Goal: Task Accomplishment & Management: Manage account settings

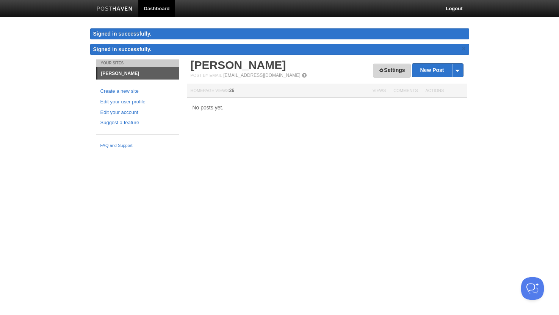
click at [388, 69] on link "Settings" at bounding box center [392, 71] width 38 height 14
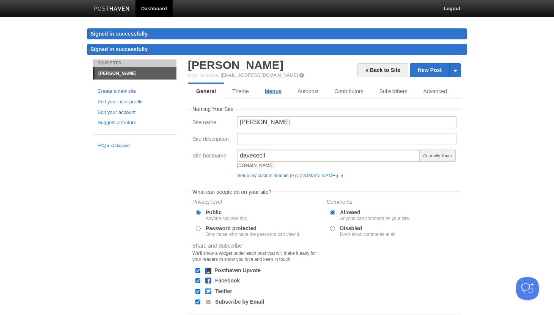
click at [284, 90] on link "Menus" at bounding box center [273, 91] width 33 height 15
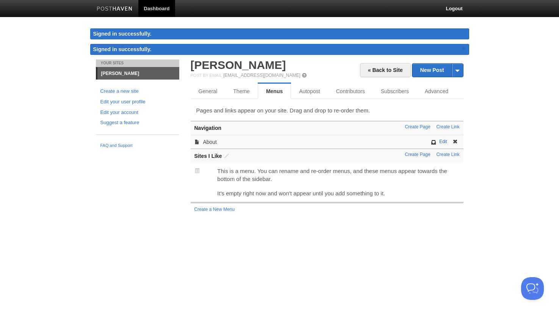
click at [441, 141] on link "Edit" at bounding box center [443, 141] width 8 height 5
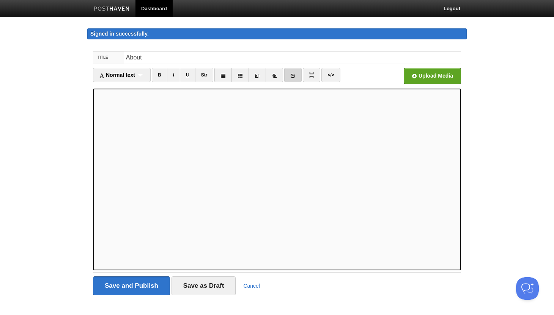
click at [294, 77] on icon at bounding box center [292, 75] width 5 height 5
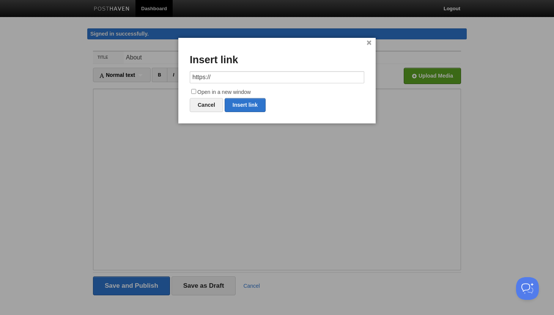
click at [190, 90] on label "Open in a new window" at bounding box center [277, 92] width 174 height 9
click at [191, 90] on input "Open in a new window" at bounding box center [193, 91] width 5 height 5
checkbox input "true"
click at [230, 79] on input "https://" at bounding box center [277, 77] width 174 height 12
click at [242, 109] on link "Insert link" at bounding box center [244, 105] width 41 height 14
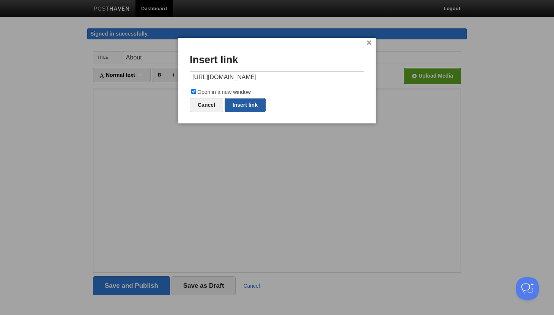
type input "https://"
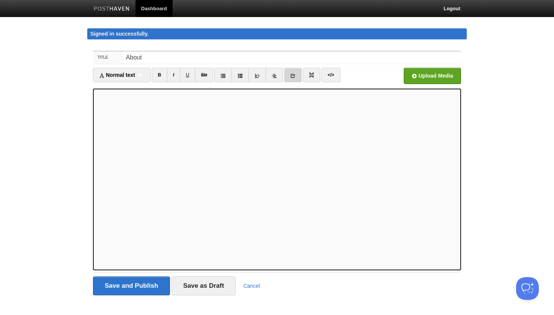
click at [297, 76] on link at bounding box center [292, 75] width 17 height 14
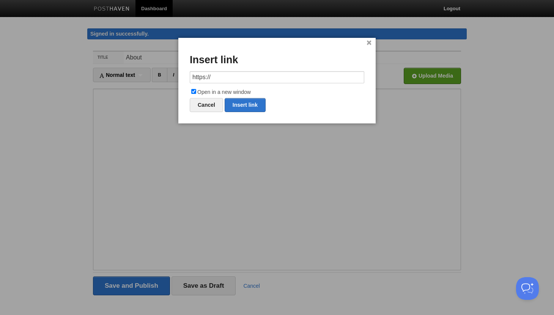
click at [262, 76] on input "https://" at bounding box center [277, 77] width 174 height 12
click at [248, 102] on link "Insert link" at bounding box center [244, 105] width 41 height 14
type input "https://"
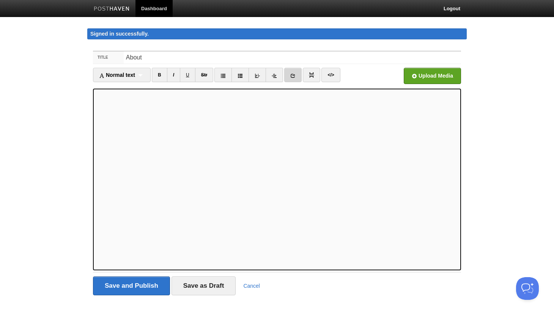
click at [293, 76] on icon at bounding box center [292, 75] width 5 height 5
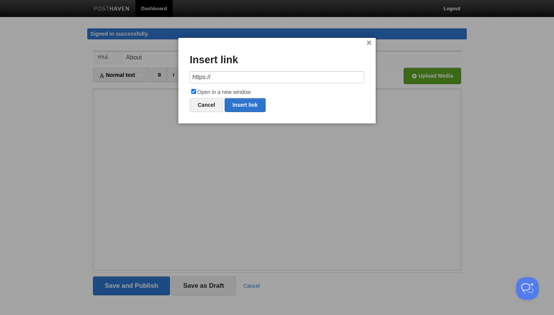
drag, startPoint x: 262, startPoint y: 77, endPoint x: 190, endPoint y: 75, distance: 72.1
click at [190, 75] on input "https://" at bounding box center [277, 77] width 174 height 12
click at [250, 101] on link "Insert link" at bounding box center [244, 105] width 41 height 14
type input "https://"
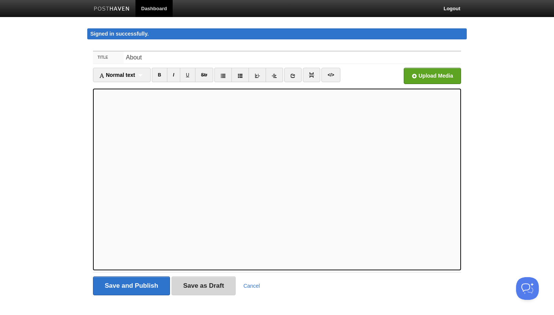
click at [178, 292] on input "Save as Draft" at bounding box center [203, 286] width 64 height 19
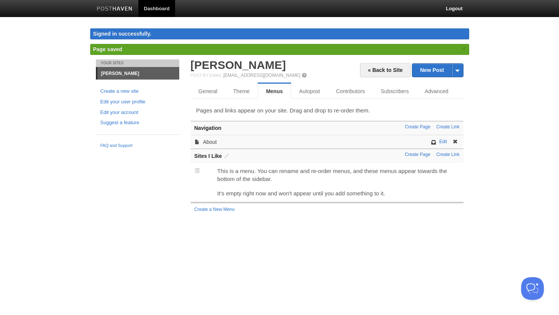
click at [220, 144] on div "Edit About" at bounding box center [327, 142] width 273 height 14
click at [212, 142] on link "About" at bounding box center [210, 142] width 14 height 6
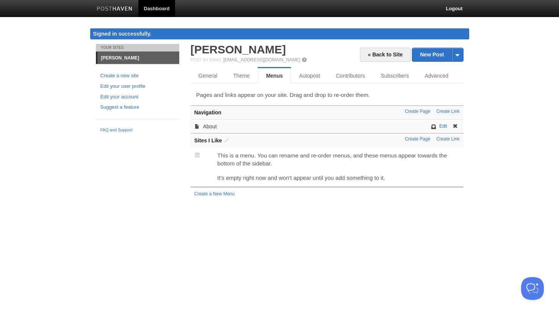
click at [443, 126] on link "Edit" at bounding box center [443, 126] width 8 height 5
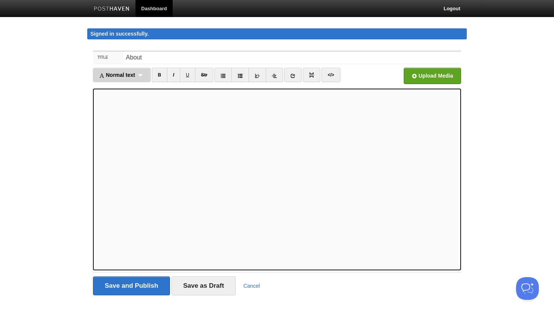
click at [151, 78] on div "Normal text Normal text Heading 1 Heading 2 Heading 3" at bounding box center [122, 75] width 58 height 14
click at [121, 106] on link "Heading 2" at bounding box center [121, 110] width 57 height 11
click at [124, 76] on span "Heading 2" at bounding box center [111, 75] width 25 height 6
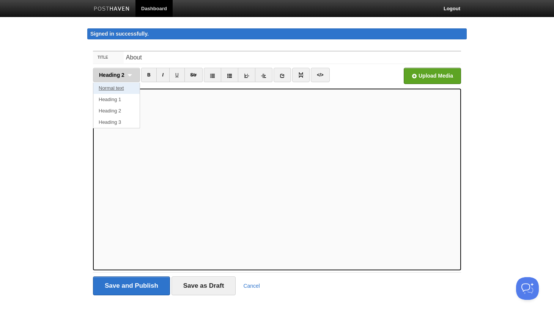
click at [120, 91] on link "Normal text" at bounding box center [116, 88] width 46 height 11
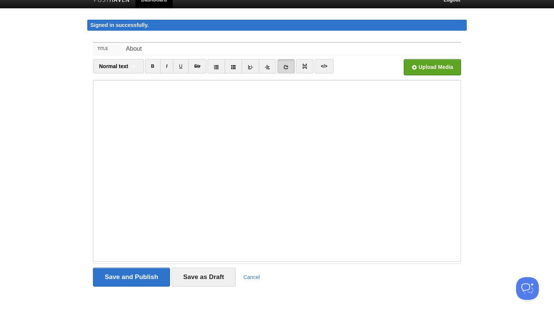
click at [95, 192] on iframe at bounding box center [277, 171] width 368 height 182
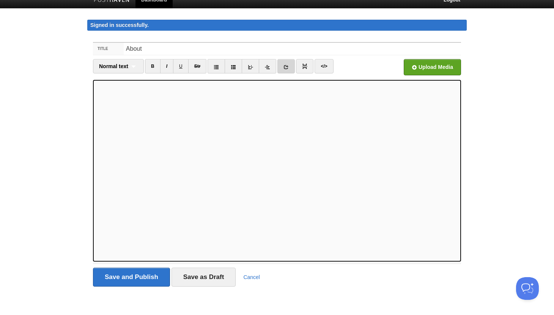
click at [286, 71] on link at bounding box center [285, 66] width 17 height 14
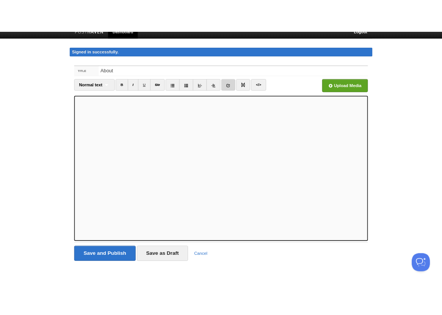
scroll to position [0, 0]
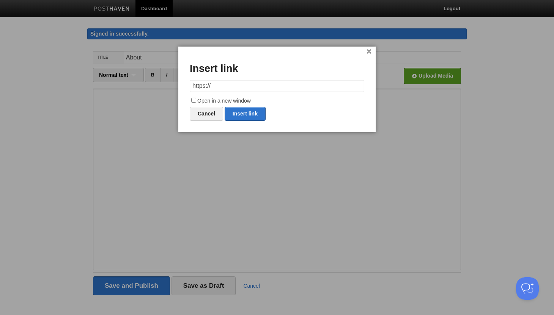
click at [236, 84] on input "https://" at bounding box center [277, 86] width 174 height 12
type input "[URL][DOMAIN_NAME][PERSON_NAME][PERSON_NAME]"
click at [218, 99] on label "Open in a new window" at bounding box center [277, 101] width 174 height 9
click at [196, 99] on input "Open in a new window" at bounding box center [193, 100] width 5 height 5
checkbox input "true"
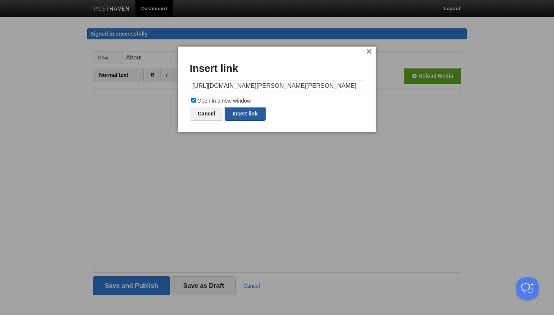
click at [240, 109] on link "Insert link" at bounding box center [244, 114] width 41 height 14
type input "https://"
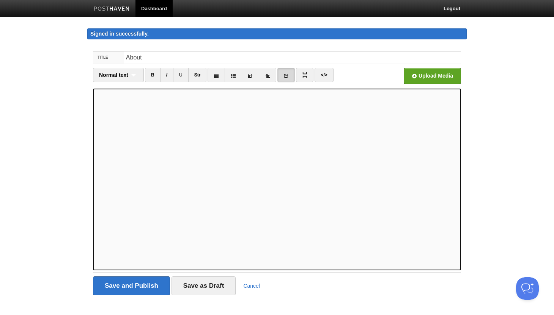
click at [279, 73] on link at bounding box center [285, 75] width 17 height 14
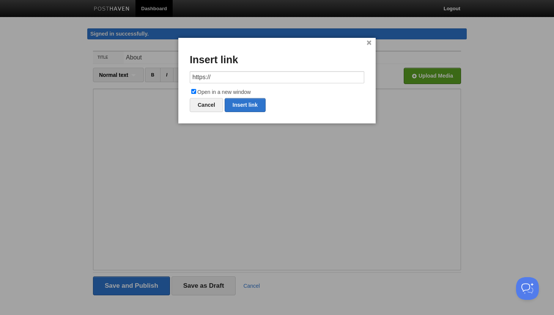
drag, startPoint x: 273, startPoint y: 73, endPoint x: 211, endPoint y: 74, distance: 61.4
click at [211, 74] on input "https://" at bounding box center [277, 77] width 174 height 12
click at [240, 108] on link "Insert link" at bounding box center [244, 105] width 41 height 14
type input "https://"
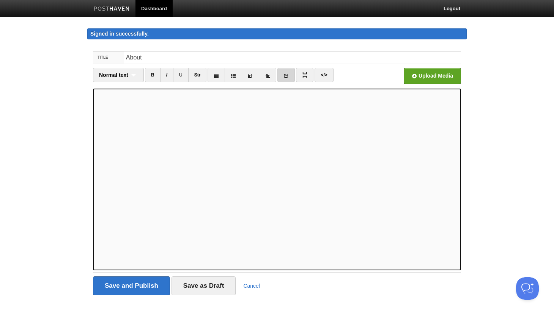
click at [282, 77] on link at bounding box center [285, 75] width 17 height 14
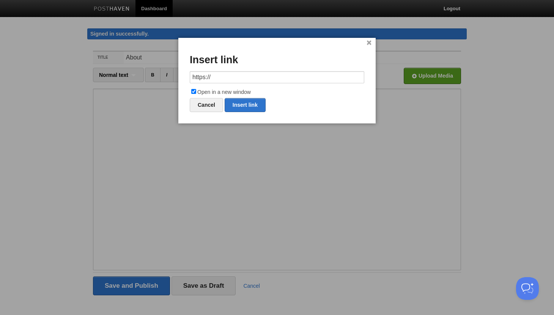
click at [283, 77] on input "https://" at bounding box center [277, 77] width 174 height 12
click at [191, 76] on input "[DOMAIN_NAME][URL][PERSON_NAME]" at bounding box center [277, 77] width 174 height 12
click at [235, 100] on link "Insert link" at bounding box center [244, 105] width 41 height 14
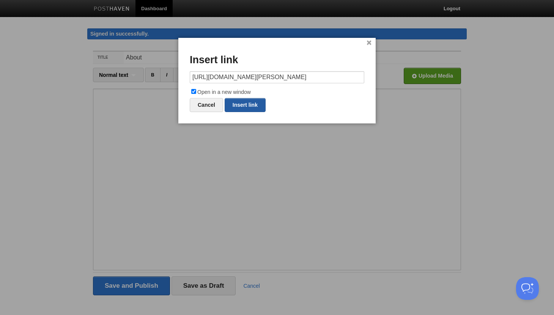
type input "https://"
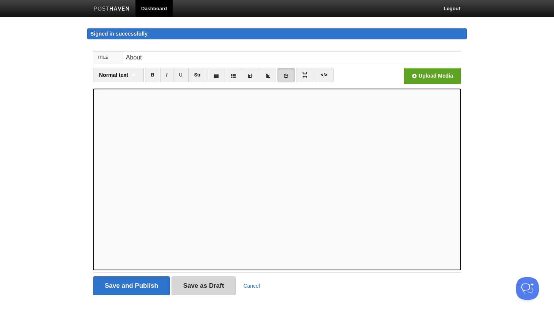
click at [191, 284] on input "Save as Draft" at bounding box center [203, 286] width 64 height 19
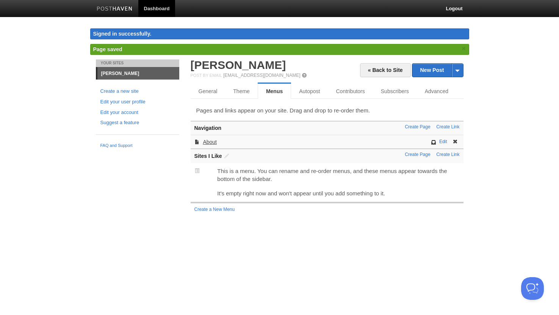
click at [216, 143] on link "About" at bounding box center [210, 142] width 14 height 6
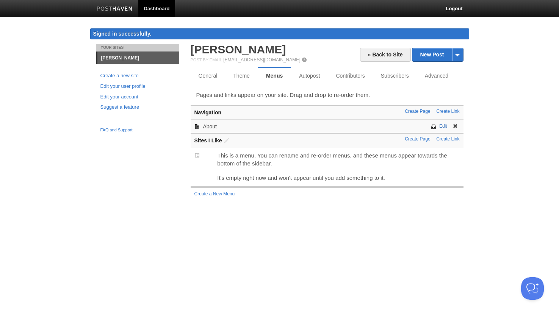
click at [446, 127] on link "Edit" at bounding box center [443, 126] width 8 height 5
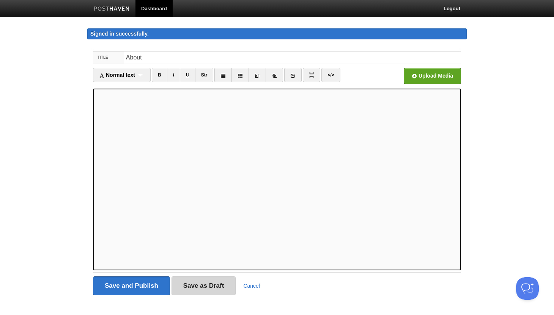
click at [203, 285] on input "Save as Draft" at bounding box center [203, 286] width 64 height 19
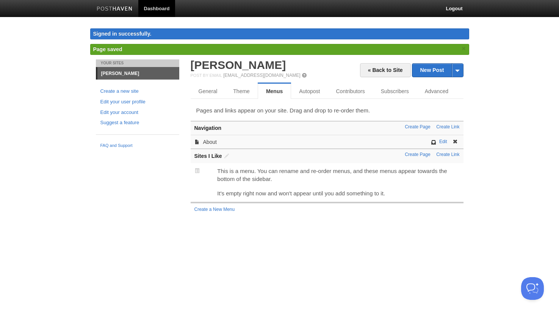
click at [212, 146] on div "Edit About" at bounding box center [327, 142] width 273 height 14
click at [212, 142] on link "About" at bounding box center [210, 142] width 14 height 6
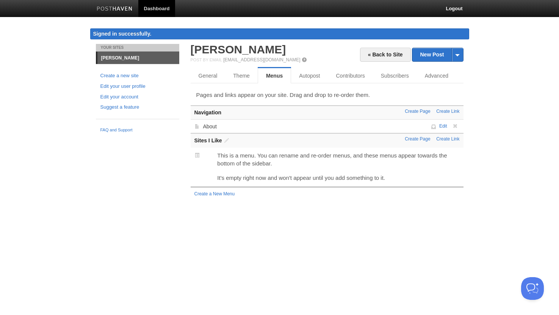
click at [442, 126] on link "Edit" at bounding box center [443, 126] width 8 height 5
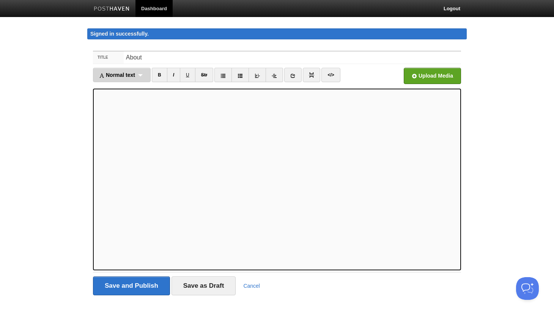
click at [132, 81] on div "Normal text Normal text Heading 1 Heading 2 Heading 3" at bounding box center [122, 75] width 58 height 14
click at [125, 110] on link "Heading 2" at bounding box center [121, 110] width 57 height 11
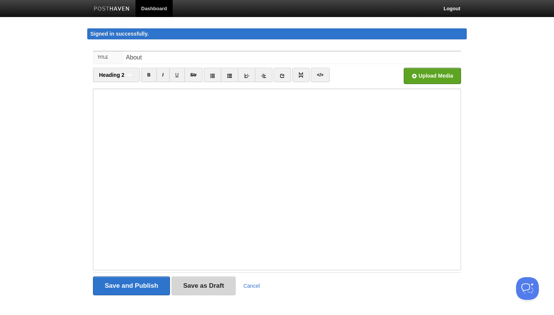
click at [215, 282] on input "Save as Draft" at bounding box center [203, 286] width 64 height 19
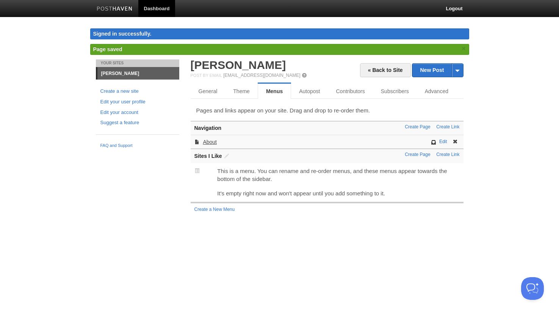
click at [213, 143] on link "About" at bounding box center [210, 142] width 14 height 6
click at [444, 141] on link "Edit" at bounding box center [443, 141] width 8 height 5
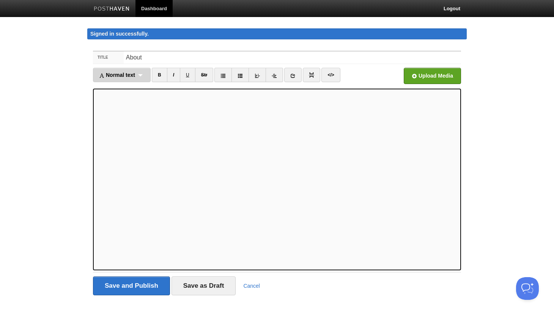
click at [140, 73] on div "Normal text Normal text Heading 1 Heading 2 Heading 3" at bounding box center [122, 75] width 58 height 14
click at [120, 110] on link "Heading 2" at bounding box center [121, 110] width 57 height 11
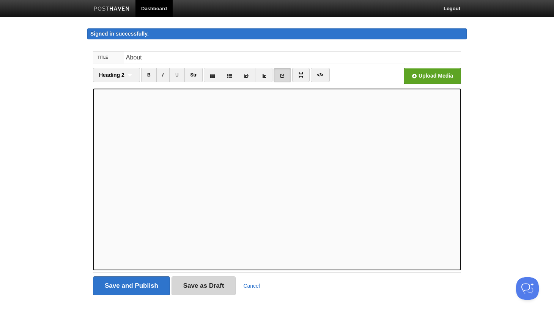
click at [199, 280] on input "Save as Draft" at bounding box center [203, 286] width 64 height 19
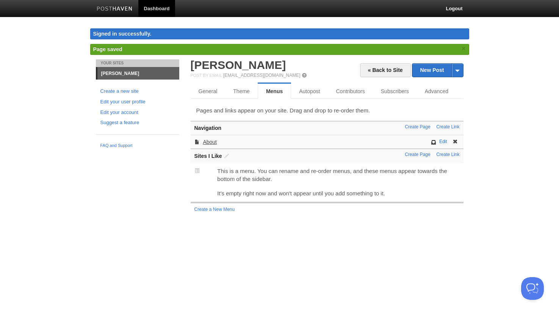
click at [212, 144] on link "About" at bounding box center [210, 142] width 14 height 6
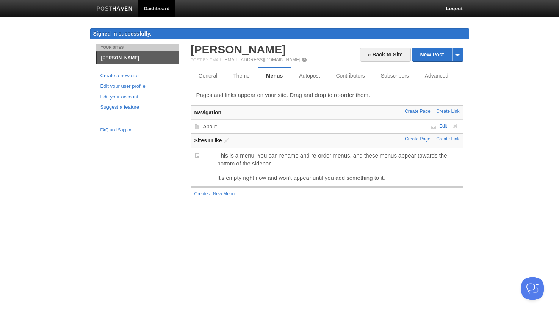
click at [443, 126] on link "Edit" at bounding box center [443, 126] width 8 height 5
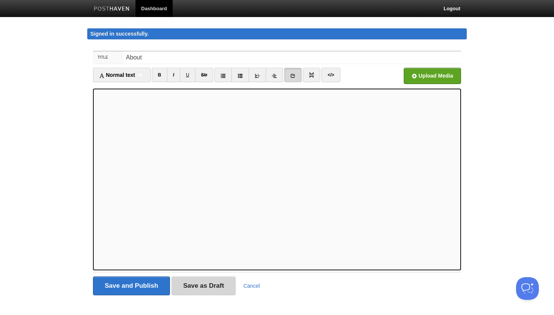
click at [215, 289] on input "Save as Draft" at bounding box center [203, 286] width 64 height 19
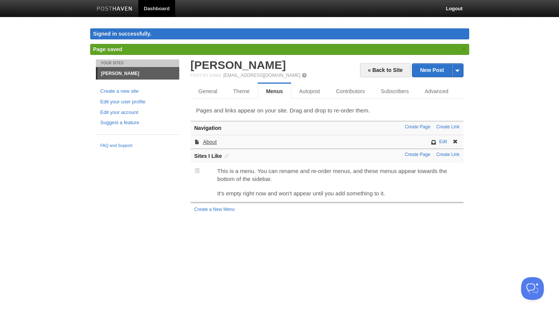
click at [211, 140] on link "About" at bounding box center [210, 142] width 14 height 6
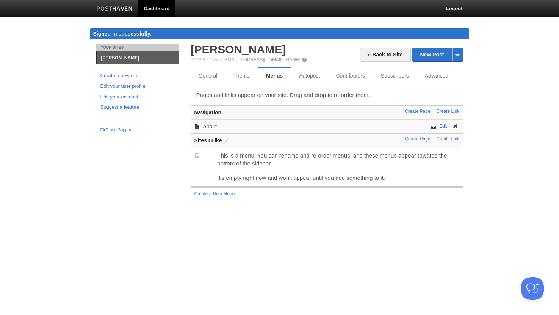
click at [442, 123] on div "Edit" at bounding box center [449, 126] width 20 height 6
click at [444, 126] on link "Edit" at bounding box center [443, 126] width 8 height 5
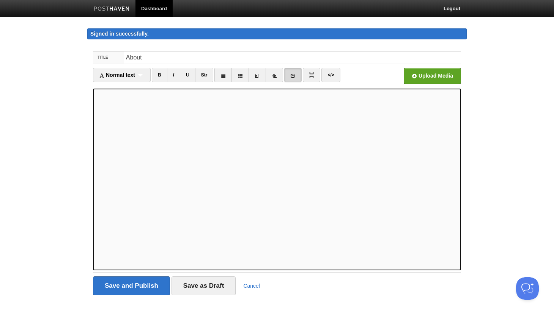
click at [292, 73] on link at bounding box center [292, 75] width 17 height 14
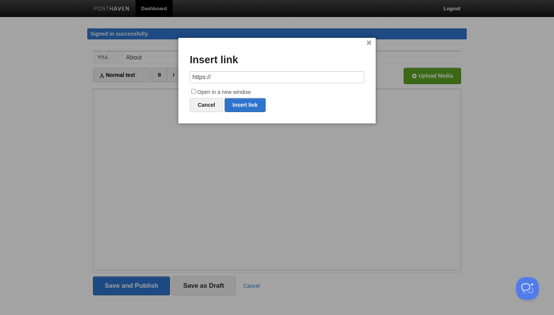
click at [270, 74] on input "https://" at bounding box center [277, 77] width 174 height 12
type input "[URL][DOMAIN_NAME]"
click at [235, 93] on label "Open in a new window" at bounding box center [277, 92] width 174 height 9
click at [196, 93] on input "Open in a new window" at bounding box center [193, 91] width 5 height 5
checkbox input "true"
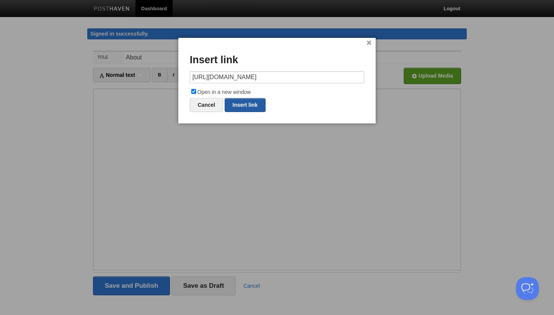
click at [241, 104] on link "Insert link" at bounding box center [244, 105] width 41 height 14
type input "https://"
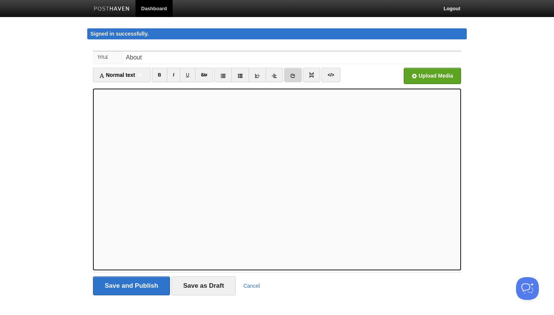
click at [289, 74] on link at bounding box center [292, 75] width 17 height 14
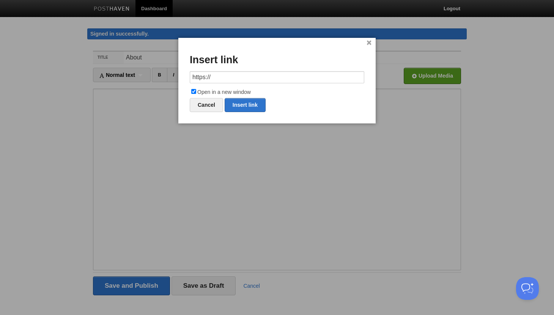
drag, startPoint x: 249, startPoint y: 72, endPoint x: 170, endPoint y: 72, distance: 78.9
click at [170, 72] on body "Dashboard Logout Signed in successfully. Signed in successfully. × Page saved ×…" at bounding box center [277, 162] width 554 height 324
click at [243, 76] on input "https://" at bounding box center [277, 77] width 174 height 12
click at [252, 102] on link "Insert link" at bounding box center [244, 105] width 41 height 14
type input "https://"
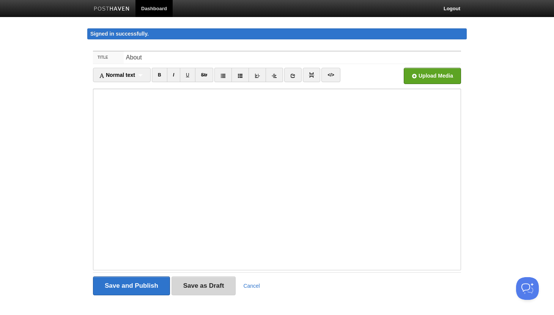
click at [211, 286] on input "Save as Draft" at bounding box center [203, 286] width 64 height 19
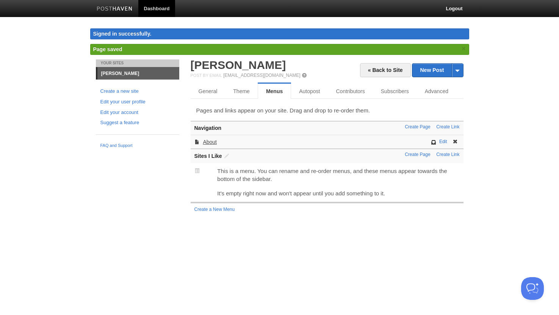
click at [217, 141] on link "About" at bounding box center [210, 142] width 14 height 6
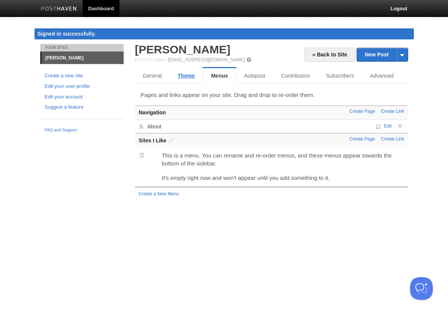
click at [177, 73] on link "Theme" at bounding box center [185, 75] width 33 height 15
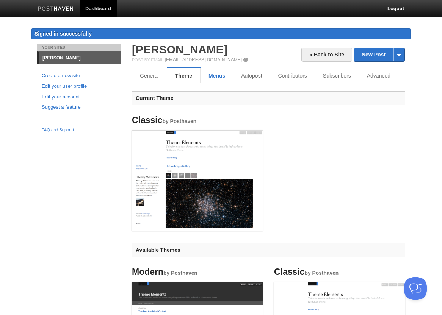
click at [223, 78] on link "Menus" at bounding box center [217, 75] width 33 height 15
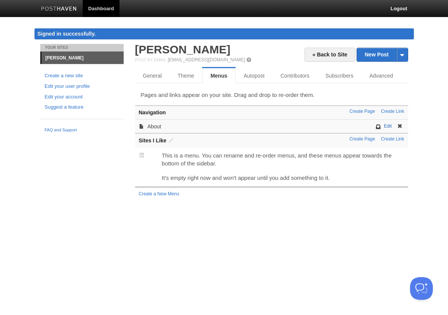
click at [386, 124] on link "Edit" at bounding box center [388, 126] width 8 height 5
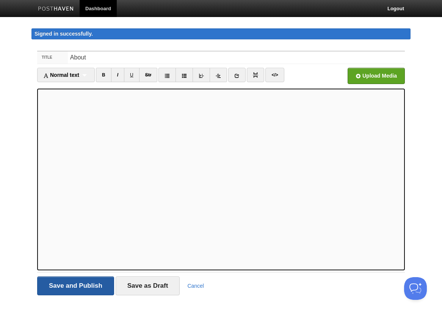
click at [82, 291] on input "Save and Publish" at bounding box center [75, 286] width 77 height 19
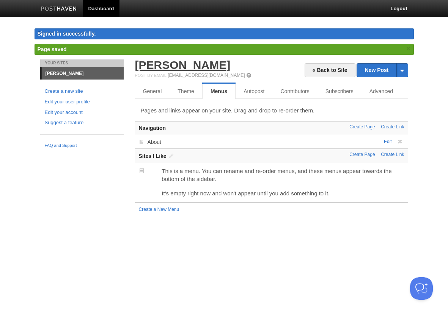
click at [167, 67] on link "[PERSON_NAME]" at bounding box center [183, 65] width 96 height 13
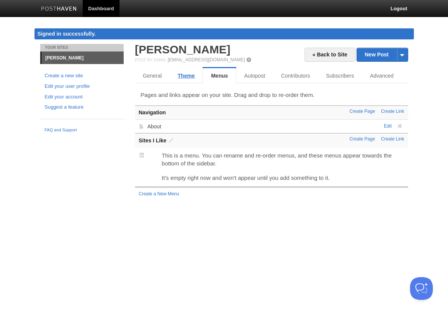
click at [179, 78] on link "Theme" at bounding box center [185, 75] width 33 height 15
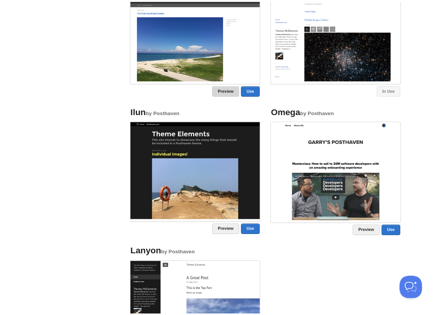
scroll to position [303, 0]
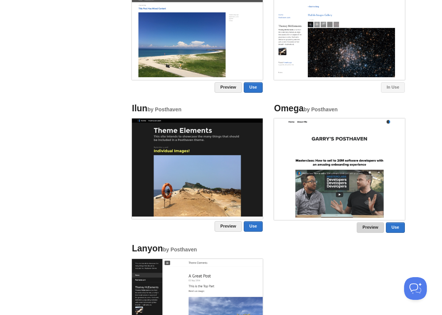
click at [370, 228] on link "Preview" at bounding box center [370, 228] width 27 height 11
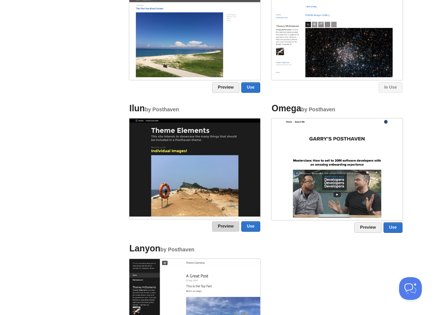
click at [217, 224] on link "Preview" at bounding box center [225, 226] width 27 height 11
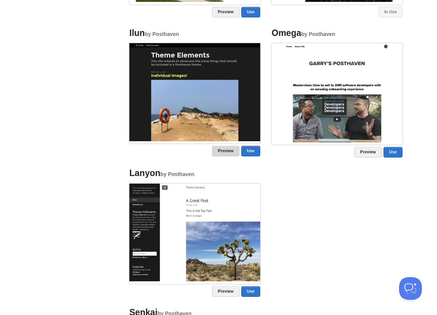
scroll to position [379, 0]
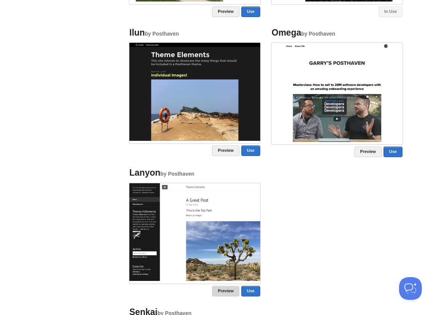
click at [220, 292] on link "Preview" at bounding box center [225, 291] width 27 height 11
click at [250, 295] on link "Use" at bounding box center [250, 291] width 19 height 11
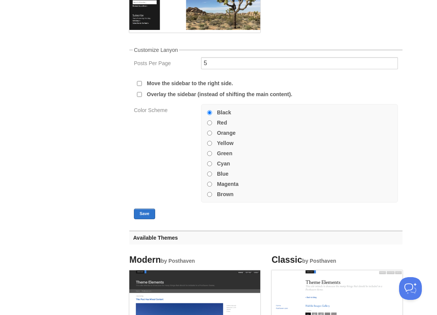
scroll to position [243, 0]
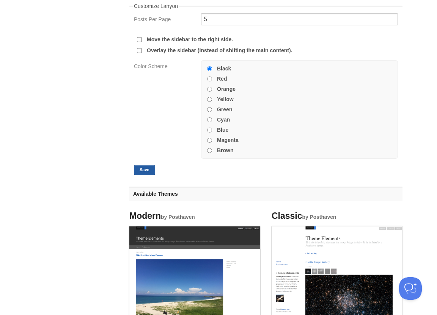
click at [148, 172] on button "Save" at bounding box center [144, 170] width 21 height 11
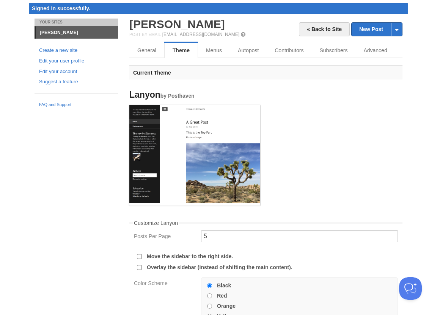
scroll to position [15, 0]
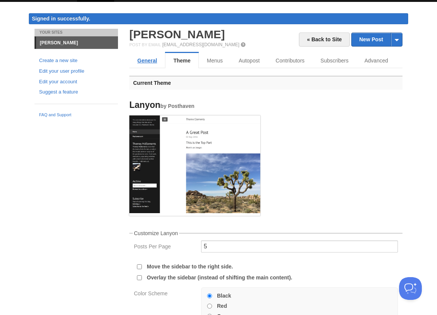
click at [144, 60] on link "General" at bounding box center [147, 60] width 36 height 15
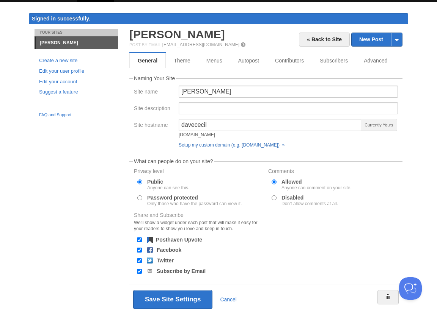
click at [255, 146] on link "Setup my custom domain (e.g. [DOMAIN_NAME]) »" at bounding box center [232, 145] width 106 height 5
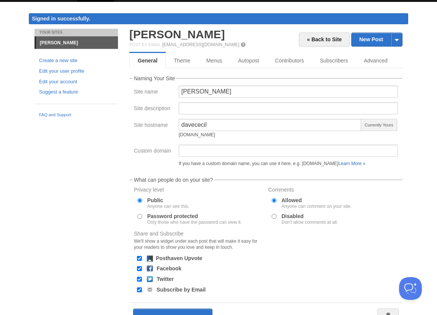
click at [363, 163] on link "Learn More »" at bounding box center [351, 163] width 27 height 5
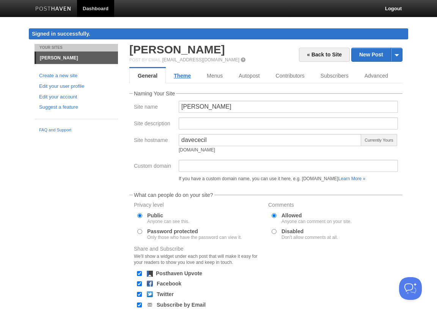
click at [190, 77] on link "Theme" at bounding box center [182, 75] width 33 height 15
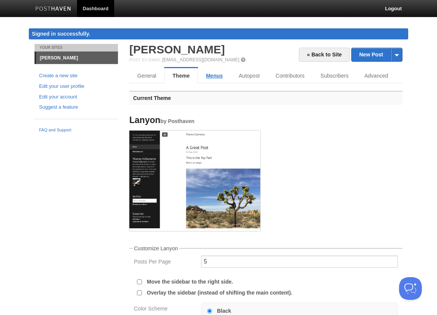
click at [224, 76] on link "Menus" at bounding box center [214, 75] width 33 height 15
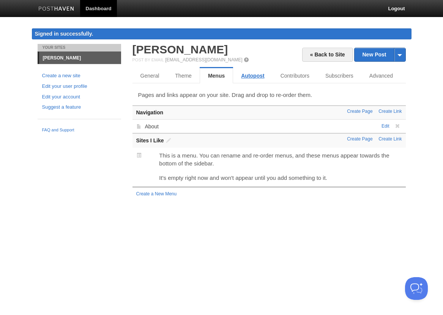
click at [257, 74] on link "Autopost" at bounding box center [252, 75] width 39 height 15
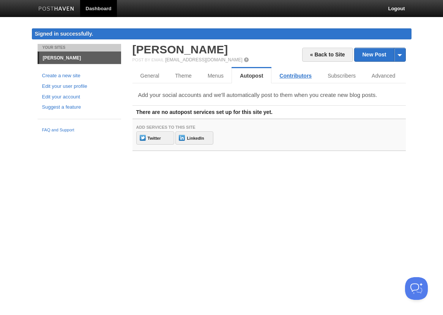
click at [290, 74] on link "Contributors" at bounding box center [295, 75] width 48 height 15
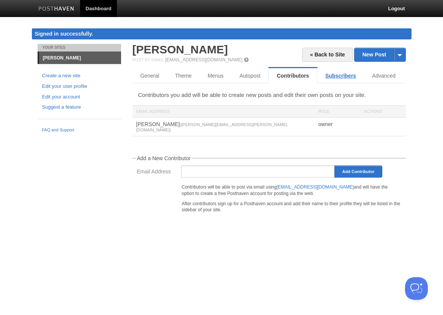
click at [325, 75] on link "Subscribers" at bounding box center [340, 75] width 47 height 15
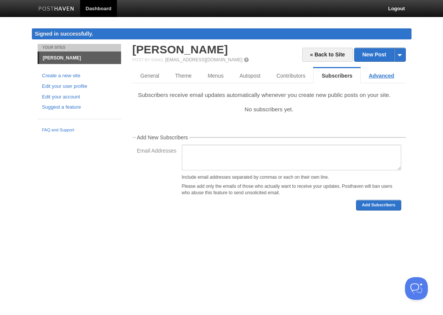
click at [371, 75] on link "Advanced" at bounding box center [380, 75] width 41 height 15
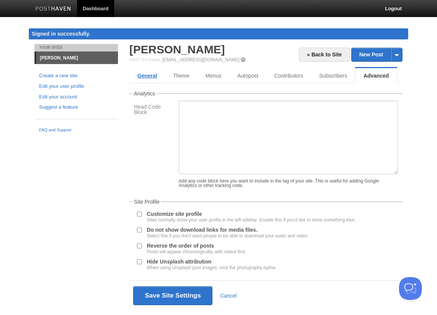
click at [148, 77] on link "General" at bounding box center [147, 75] width 36 height 15
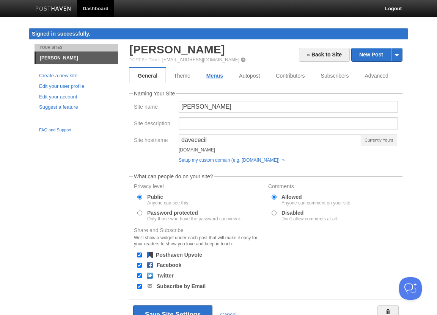
click at [223, 74] on link "Menus" at bounding box center [214, 75] width 33 height 15
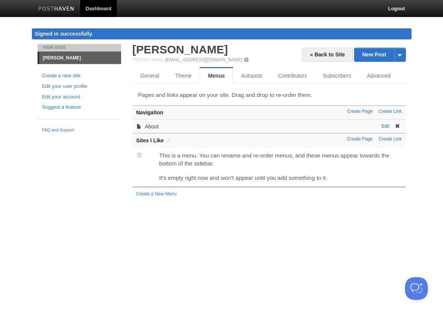
click at [383, 127] on link "Edit" at bounding box center [385, 126] width 8 height 5
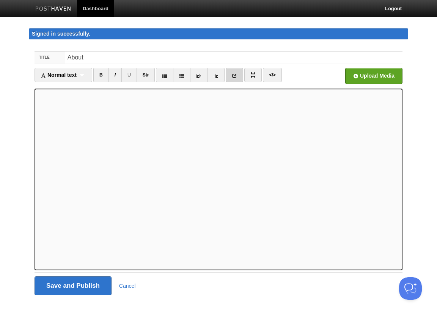
click at [232, 78] on link at bounding box center [234, 75] width 17 height 14
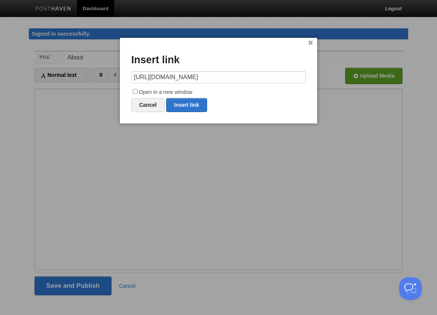
drag, startPoint x: 226, startPoint y: 78, endPoint x: 202, endPoint y: 78, distance: 24.3
click at [202, 78] on input "[URL][DOMAIN_NAME]" at bounding box center [218, 77] width 174 height 12
type input "[URL][DOMAIN_NAME]"
click at [186, 91] on label "Open in a new window" at bounding box center [218, 92] width 174 height 9
click at [138, 91] on input "Open in a new window" at bounding box center [135, 91] width 5 height 5
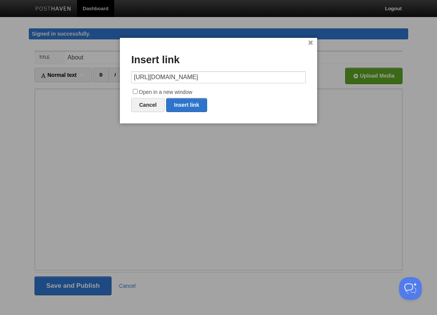
checkbox input "true"
click at [186, 102] on link "Insert link" at bounding box center [186, 105] width 41 height 14
type input "https://"
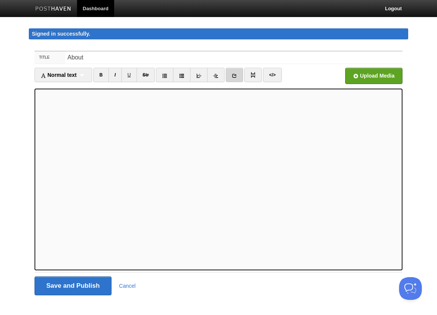
click at [232, 75] on link at bounding box center [234, 75] width 17 height 14
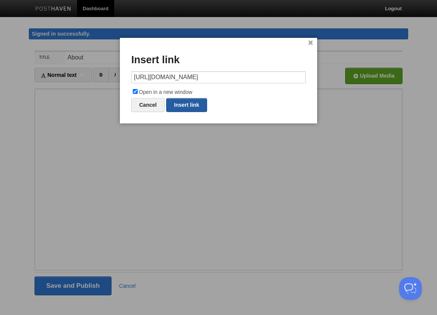
click at [189, 105] on link "Insert link" at bounding box center [186, 105] width 41 height 14
type input "https://"
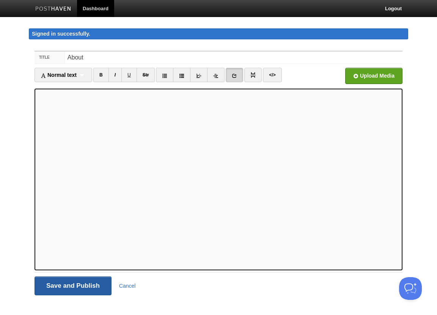
click at [58, 289] on input "Save and Publish" at bounding box center [73, 286] width 77 height 19
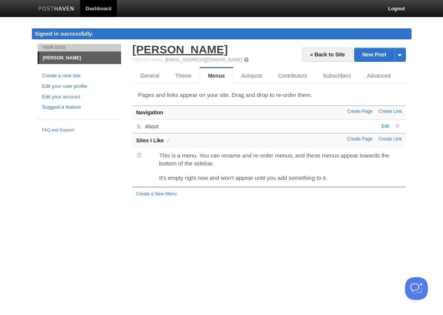
click at [162, 53] on link "[PERSON_NAME]" at bounding box center [180, 49] width 96 height 13
click at [171, 141] on span at bounding box center [168, 140] width 5 height 5
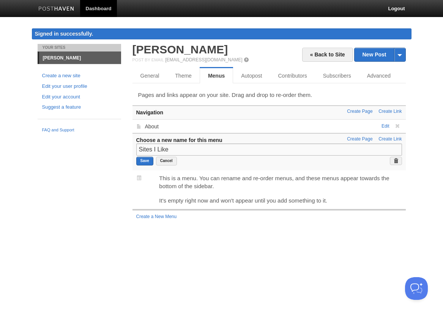
drag, startPoint x: 176, startPoint y: 145, endPoint x: 92, endPoint y: 139, distance: 84.8
click at [92, 139] on div "Your Sites [PERSON_NAME] Create a new site Edit your user profile Edit your acc…" at bounding box center [221, 141] width 379 height 194
type input "Connect"
click at [150, 162] on input "Save" at bounding box center [144, 161] width 17 height 9
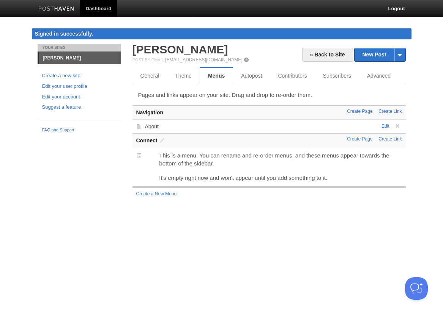
click at [384, 140] on link "Create Link" at bounding box center [389, 139] width 23 height 5
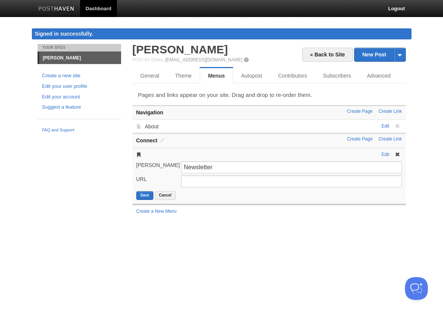
type input "Newsletter"
type input "[URL][DOMAIN_NAME]"
click at [143, 195] on button "Save" at bounding box center [144, 195] width 17 height 9
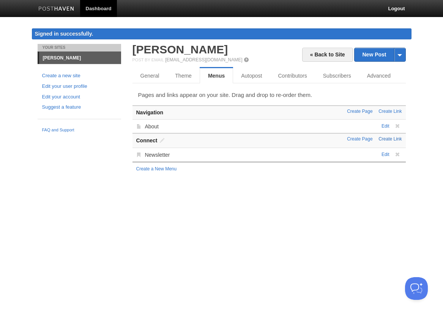
click at [387, 139] on link "Create Link" at bounding box center [389, 139] width 23 height 5
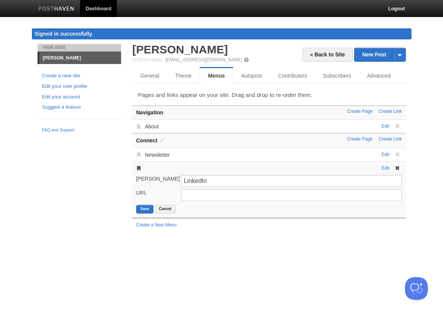
type input "LinkedIn"
click at [205, 196] on input "URL" at bounding box center [291, 195] width 220 height 12
paste input "[URL][DOMAIN_NAME]"
drag, startPoint x: 220, startPoint y: 196, endPoint x: 202, endPoint y: 196, distance: 17.1
click at [202, 196] on input "https://[URL][DOMAIN_NAME]" at bounding box center [291, 195] width 220 height 12
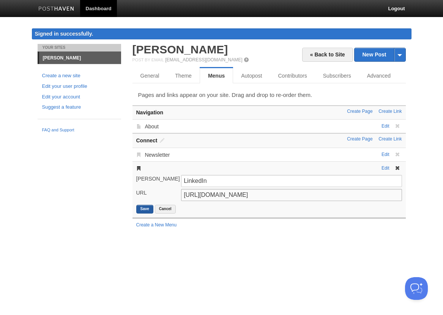
type input "[URL][DOMAIN_NAME]"
click at [148, 209] on button "Save" at bounding box center [144, 209] width 17 height 9
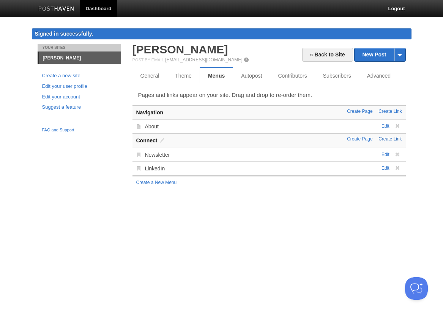
click at [384, 139] on link "Create Link" at bounding box center [389, 139] width 23 height 5
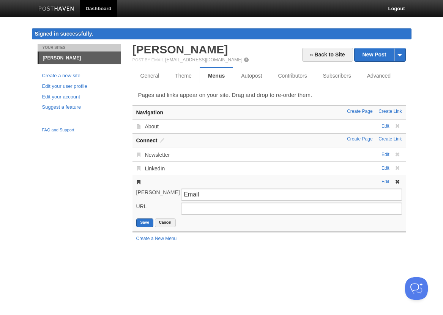
type input "Email Me"
click at [196, 211] on input "URL" at bounding box center [291, 209] width 220 height 12
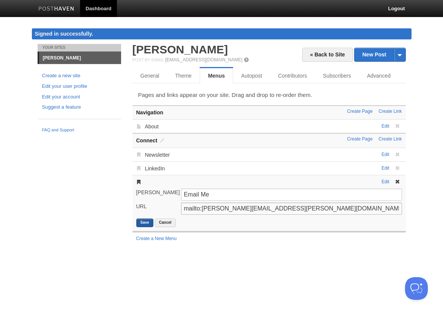
type input "mailto:[PERSON_NAME][EMAIL_ADDRESS][PERSON_NAME][DOMAIN_NAME]"
click at [144, 223] on button "Save" at bounding box center [144, 223] width 17 height 9
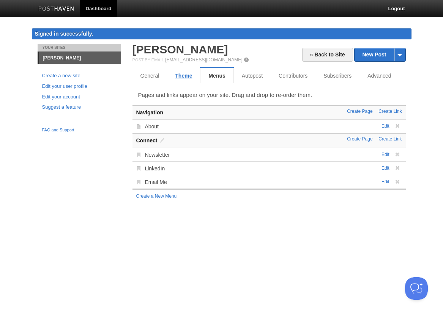
click at [184, 80] on link "Theme" at bounding box center [183, 75] width 33 height 15
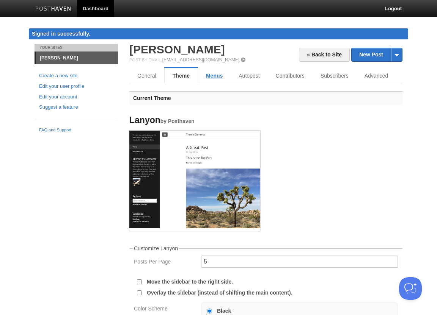
click at [207, 76] on link "Menus" at bounding box center [214, 75] width 33 height 15
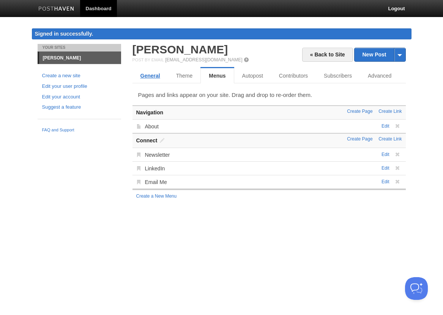
click at [138, 74] on link "General" at bounding box center [150, 75] width 36 height 15
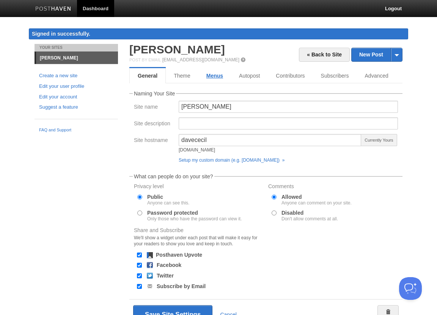
click at [219, 74] on link "Menus" at bounding box center [214, 75] width 33 height 15
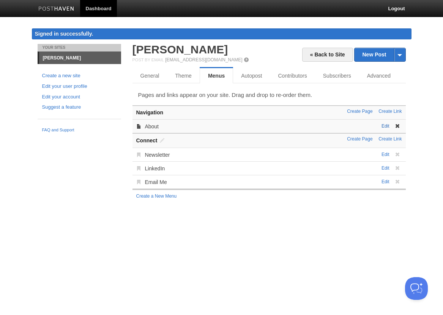
click at [385, 126] on link "Edit" at bounding box center [385, 126] width 8 height 5
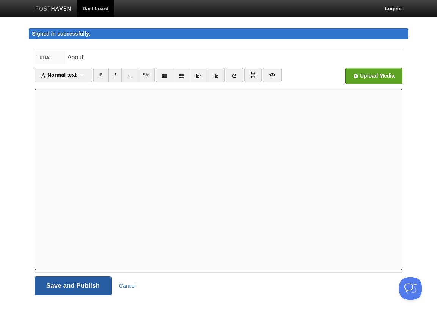
click at [92, 287] on input "Save and Publish" at bounding box center [73, 286] width 77 height 19
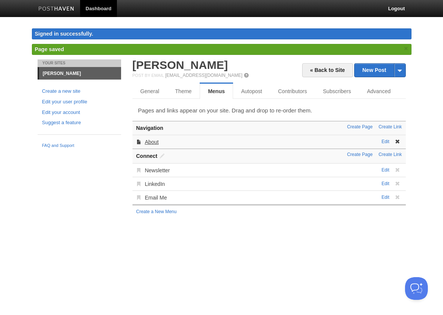
click at [151, 141] on link "About" at bounding box center [151, 142] width 14 height 6
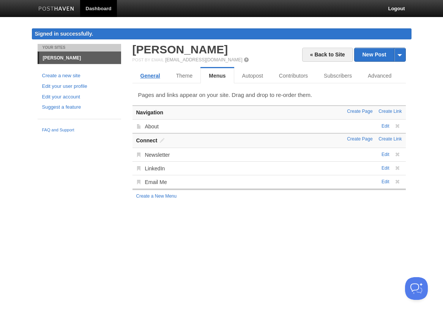
click at [146, 81] on link "General" at bounding box center [150, 75] width 36 height 15
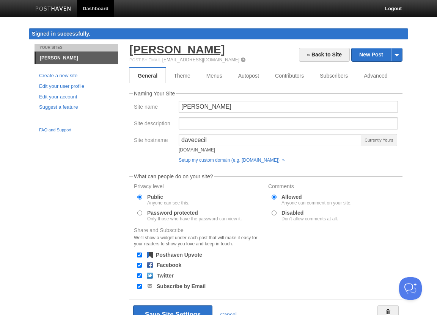
click at [153, 53] on link "[PERSON_NAME]" at bounding box center [177, 49] width 96 height 13
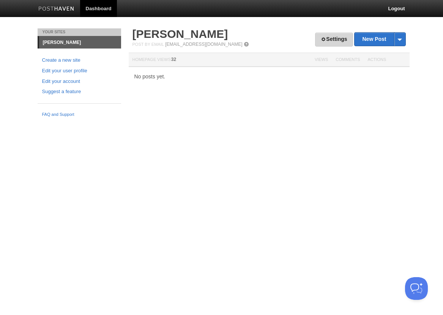
click at [321, 41] on span at bounding box center [322, 39] width 5 height 5
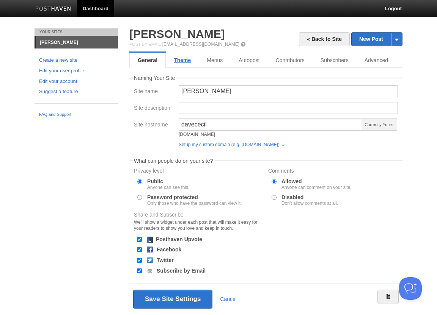
click at [192, 62] on link "Theme" at bounding box center [182, 60] width 33 height 15
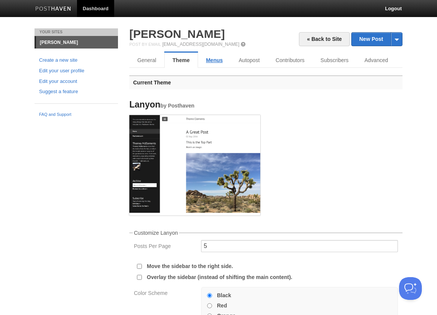
click at [220, 61] on link "Menus" at bounding box center [214, 60] width 33 height 15
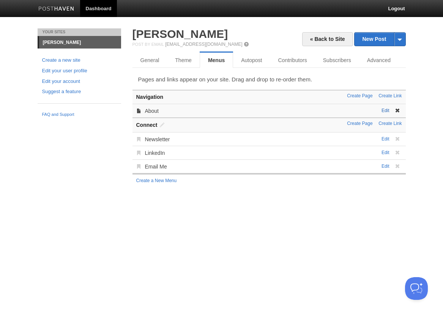
click at [385, 113] on link "Edit" at bounding box center [385, 110] width 8 height 5
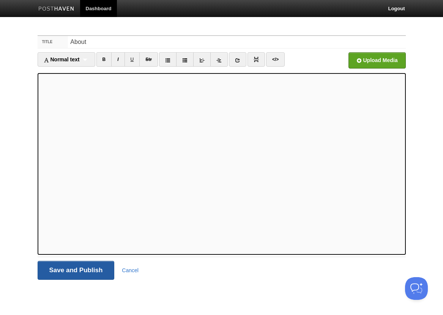
click at [95, 268] on input "Save and Publish" at bounding box center [76, 270] width 77 height 19
